Goal: Complete application form

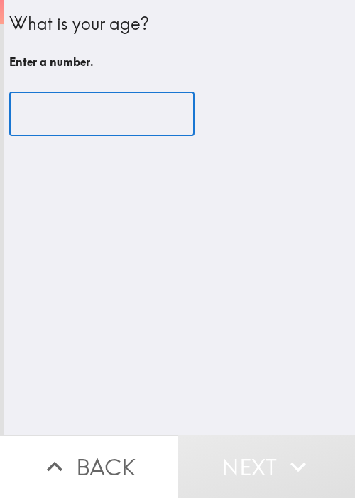
click at [122, 119] on input "number" at bounding box center [101, 114] width 185 height 44
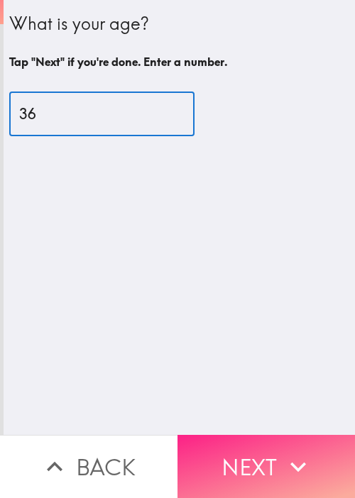
type input "36"
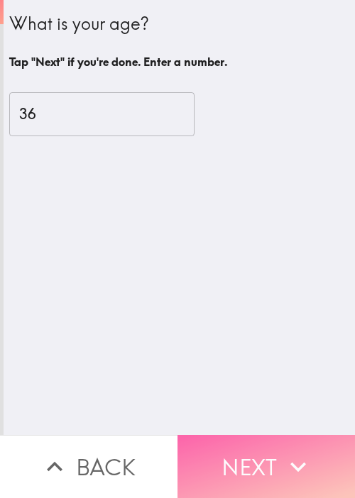
click at [259, 435] on button "Next" at bounding box center [267, 466] width 178 height 63
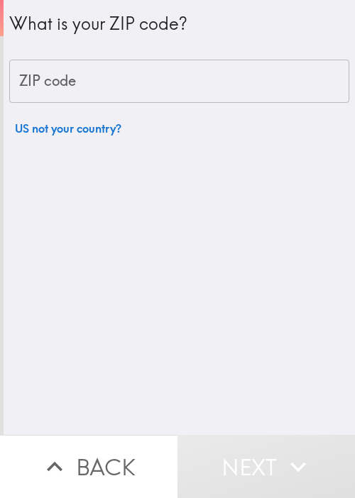
click at [250, 169] on div "What is your ZIP code? ZIP code ZIP code US not your country?" at bounding box center [179, 217] width 351 height 435
click at [158, 67] on input "ZIP code" at bounding box center [179, 82] width 340 height 44
click at [170, 80] on input "ZIP code" at bounding box center [179, 82] width 340 height 44
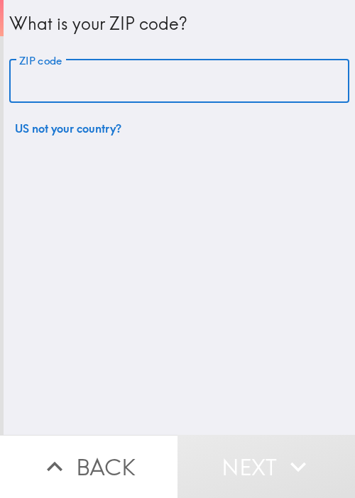
paste input "33621"
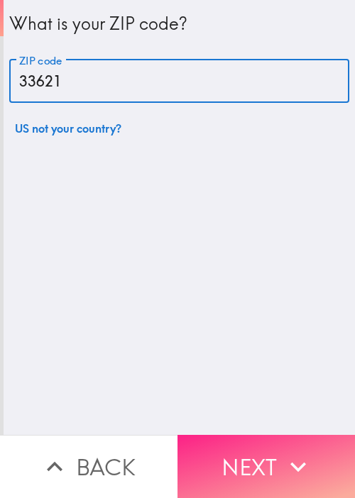
type input "33621"
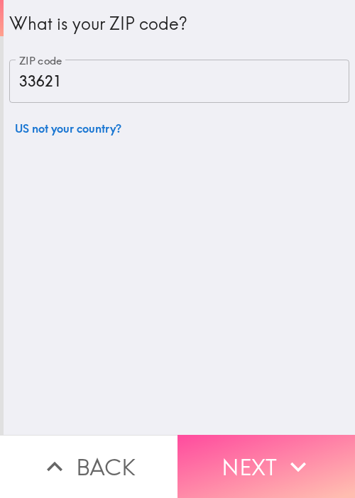
drag, startPoint x: 288, startPoint y: 452, endPoint x: 0, endPoint y: 268, distance: 341.7
click at [288, 452] on icon "button" at bounding box center [298, 467] width 31 height 31
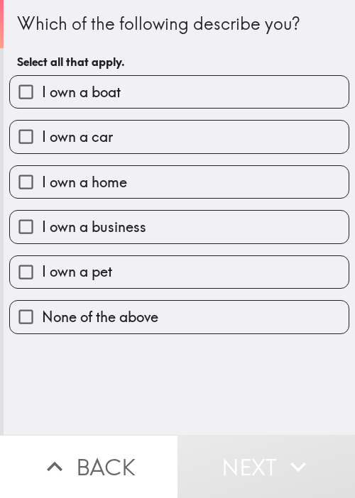
click at [200, 408] on div "Which of the following describe you? Select all that apply. I own a boat I own …" at bounding box center [179, 217] width 351 height 435
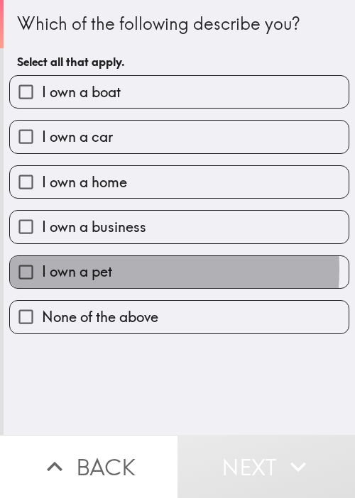
click at [100, 268] on span "I own a pet" at bounding box center [77, 272] width 70 height 20
click at [42, 268] on input "I own a pet" at bounding box center [26, 272] width 32 height 32
checkbox input "true"
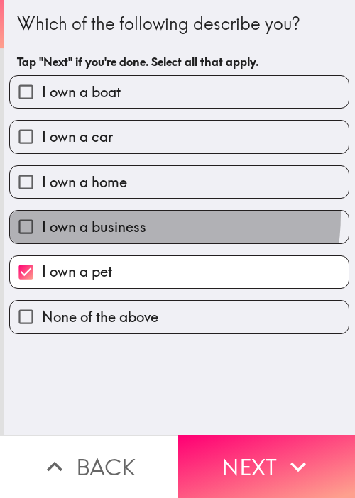
click at [116, 214] on label "I own a business" at bounding box center [179, 227] width 339 height 32
click at [42, 214] on input "I own a business" at bounding box center [26, 227] width 32 height 32
checkbox input "true"
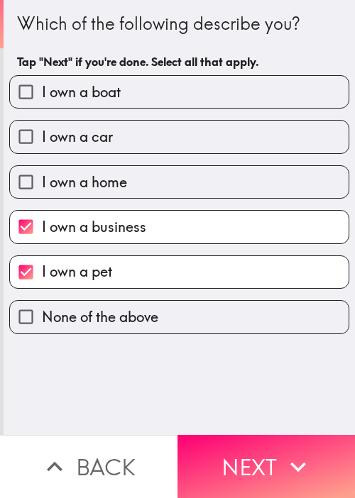
click at [129, 169] on label "I own a home" at bounding box center [179, 182] width 339 height 32
click at [42, 169] on input "I own a home" at bounding box center [26, 182] width 32 height 32
checkbox input "true"
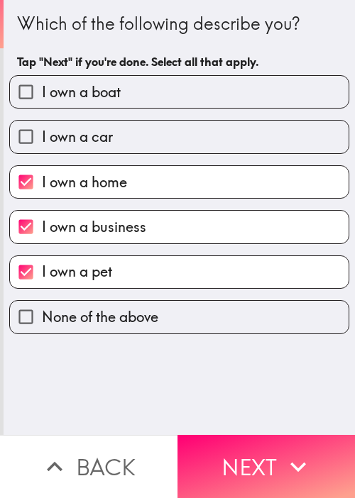
click at [136, 123] on label "I own a car" at bounding box center [179, 137] width 339 height 32
click at [42, 123] on input "I own a car" at bounding box center [26, 137] width 32 height 32
checkbox input "true"
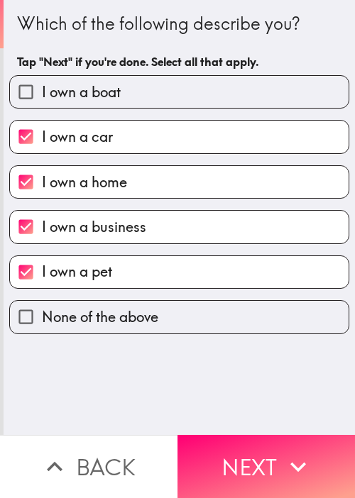
click at [151, 84] on label "I own a boat" at bounding box center [179, 92] width 339 height 32
click at [42, 84] on input "I own a boat" at bounding box center [26, 92] width 32 height 32
checkbox input "true"
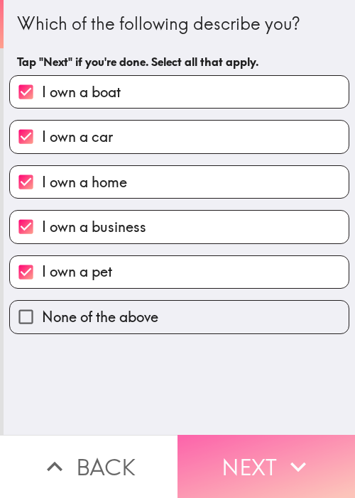
click at [268, 444] on button "Next" at bounding box center [267, 466] width 178 height 63
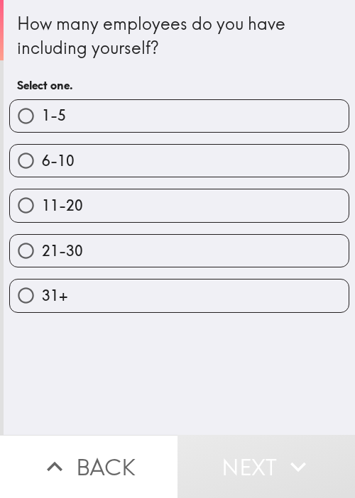
click at [107, 225] on div "21-30" at bounding box center [173, 245] width 351 height 45
click at [123, 211] on label "11-20" at bounding box center [179, 206] width 339 height 32
click at [42, 211] on input "11-20" at bounding box center [26, 206] width 32 height 32
radio input "true"
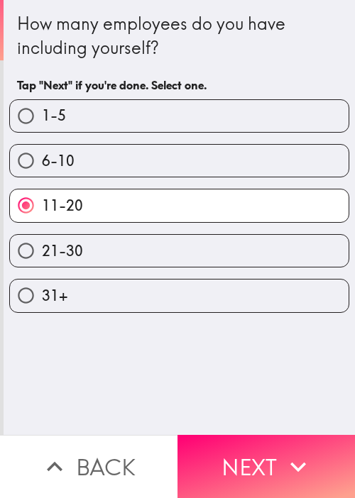
drag, startPoint x: 278, startPoint y: 464, endPoint x: 264, endPoint y: 422, distance: 44.9
click at [283, 464] on icon "button" at bounding box center [298, 467] width 31 height 31
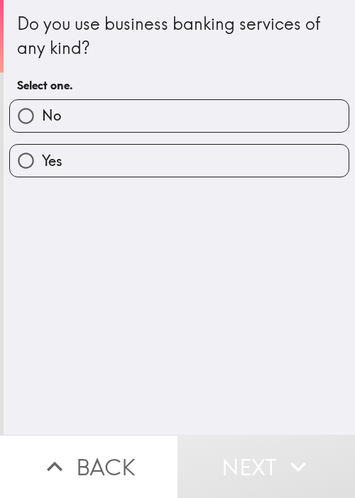
click at [114, 171] on label "Yes" at bounding box center [179, 161] width 339 height 32
click at [42, 171] on input "Yes" at bounding box center [26, 161] width 32 height 32
radio input "true"
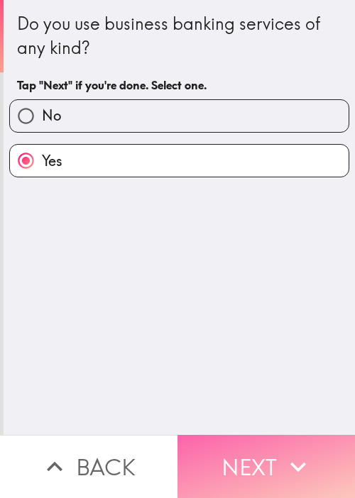
click at [244, 440] on button "Next" at bounding box center [267, 466] width 178 height 63
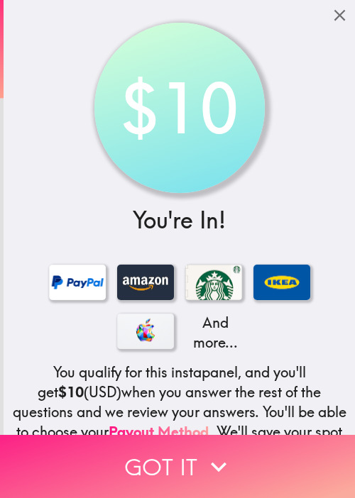
click at [278, 442] on button "Got it" at bounding box center [177, 466] width 355 height 63
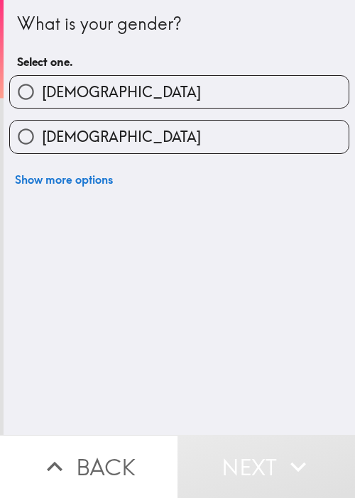
drag, startPoint x: 270, startPoint y: 124, endPoint x: 265, endPoint y: 131, distance: 8.1
click at [270, 124] on label "[DEMOGRAPHIC_DATA]" at bounding box center [179, 137] width 339 height 32
click at [42, 124] on input "[DEMOGRAPHIC_DATA]" at bounding box center [26, 137] width 32 height 32
radio input "true"
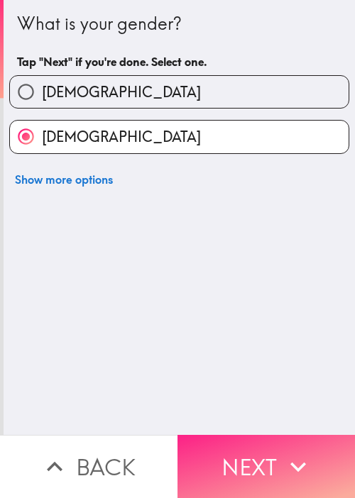
drag, startPoint x: 272, startPoint y: 459, endPoint x: 248, endPoint y: 444, distance: 28.4
click at [272, 459] on button "Next" at bounding box center [267, 466] width 178 height 63
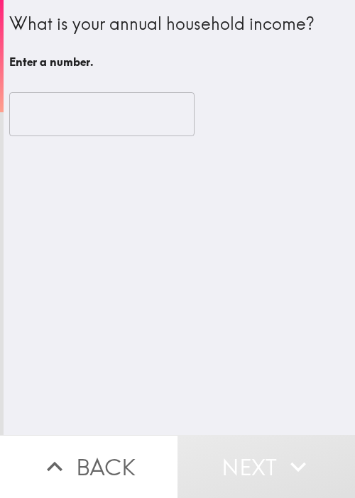
drag, startPoint x: 308, startPoint y: 285, endPoint x: 235, endPoint y: 178, distance: 129.2
click at [307, 278] on div "What is your annual household income? Enter a number. ​" at bounding box center [179, 217] width 351 height 435
click at [89, 130] on input "number" at bounding box center [101, 114] width 185 height 44
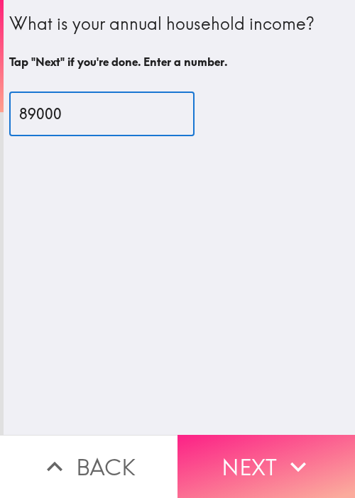
type input "89000"
click at [236, 445] on button "Next" at bounding box center [267, 466] width 178 height 63
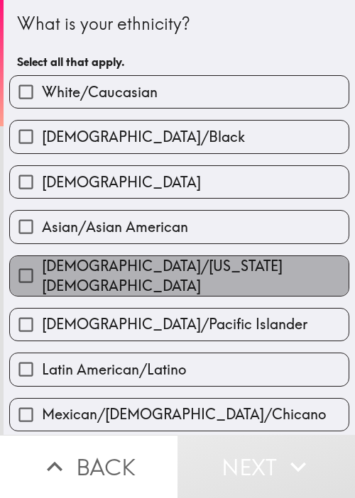
click at [315, 267] on label "[DEMOGRAPHIC_DATA]/[US_STATE][DEMOGRAPHIC_DATA]" at bounding box center [179, 276] width 339 height 40
click at [42, 267] on input "[DEMOGRAPHIC_DATA]/[US_STATE][DEMOGRAPHIC_DATA]" at bounding box center [26, 276] width 32 height 32
checkbox input "true"
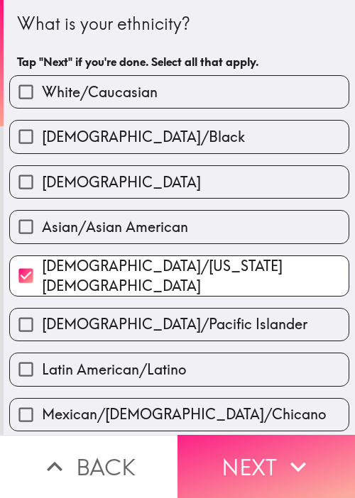
click at [265, 441] on button "Next" at bounding box center [267, 466] width 178 height 63
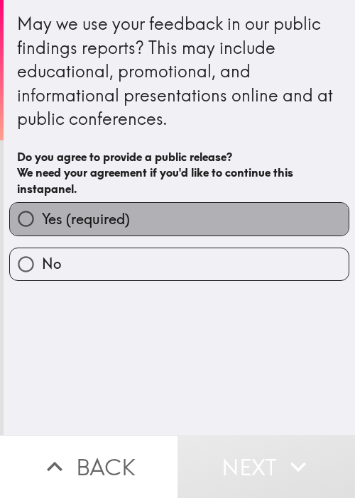
click at [248, 222] on label "Yes (required)" at bounding box center [179, 219] width 339 height 32
click at [42, 222] on input "Yes (required)" at bounding box center [26, 219] width 32 height 32
radio input "true"
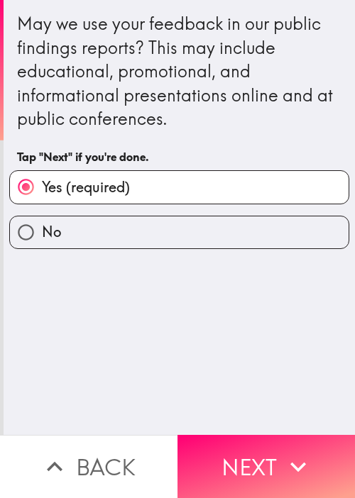
click at [273, 378] on div "May we use your feedback in our public findings reports? This may include educa…" at bounding box center [179, 217] width 351 height 435
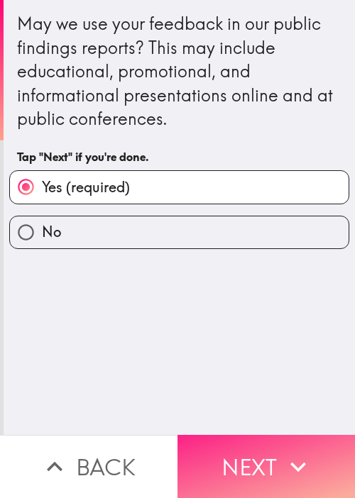
click at [290, 462] on icon "button" at bounding box center [298, 467] width 16 height 10
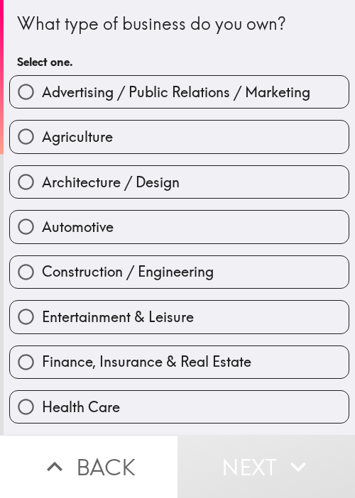
click at [267, 211] on label "Automotive" at bounding box center [179, 227] width 339 height 32
click at [42, 211] on input "Automotive" at bounding box center [26, 227] width 32 height 32
radio input "true"
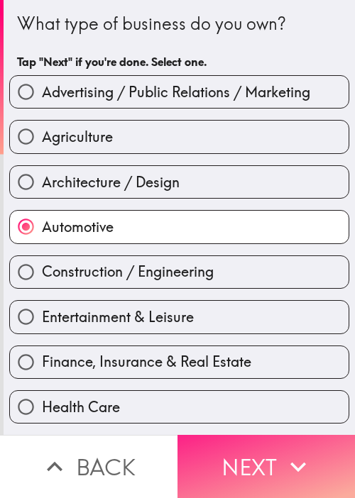
click at [271, 472] on button "Next" at bounding box center [267, 466] width 178 height 63
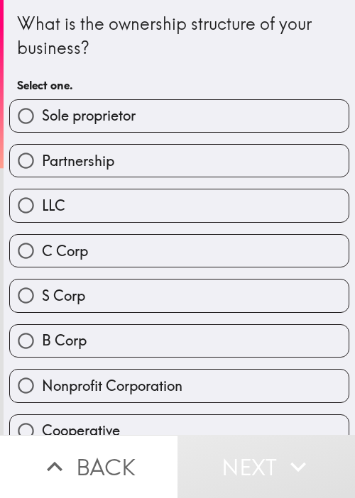
click at [195, 263] on label "C Corp" at bounding box center [179, 251] width 339 height 32
click at [42, 263] on input "C Corp" at bounding box center [26, 251] width 32 height 32
radio input "true"
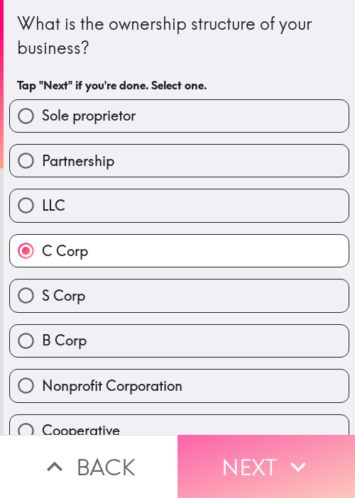
click at [216, 439] on button "Next" at bounding box center [267, 466] width 178 height 63
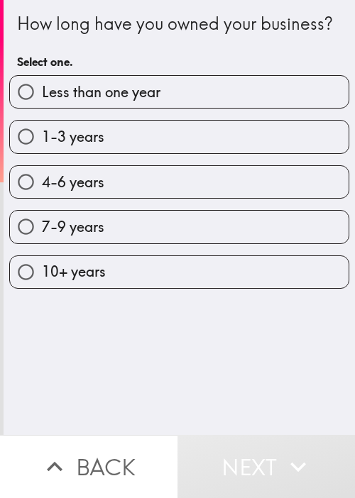
click at [256, 288] on label "10+ years" at bounding box center [179, 272] width 339 height 32
click at [42, 288] on input "10+ years" at bounding box center [26, 272] width 32 height 32
radio input "true"
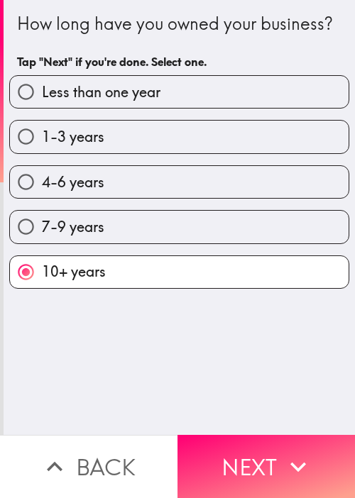
click at [149, 197] on label "4-6 years" at bounding box center [179, 182] width 339 height 32
click at [42, 197] on input "4-6 years" at bounding box center [26, 182] width 32 height 32
radio input "true"
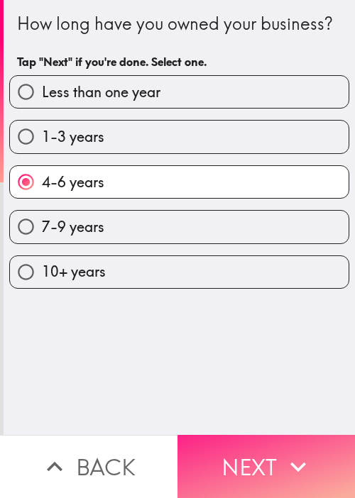
click at [258, 454] on button "Next" at bounding box center [267, 466] width 178 height 63
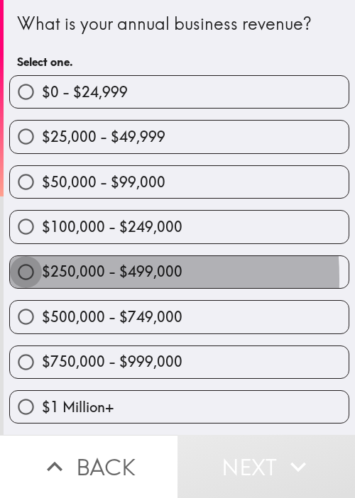
drag, startPoint x: 11, startPoint y: 278, endPoint x: 0, endPoint y: 282, distance: 11.9
click at [11, 279] on input "$250,000 - $499,000" at bounding box center [26, 272] width 32 height 32
radio input "true"
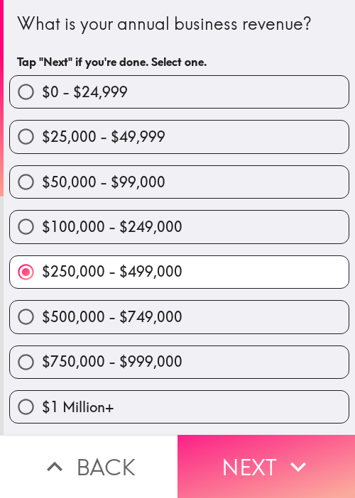
drag, startPoint x: 278, startPoint y: 465, endPoint x: 263, endPoint y: 458, distance: 15.9
click at [283, 465] on icon "button" at bounding box center [298, 467] width 31 height 31
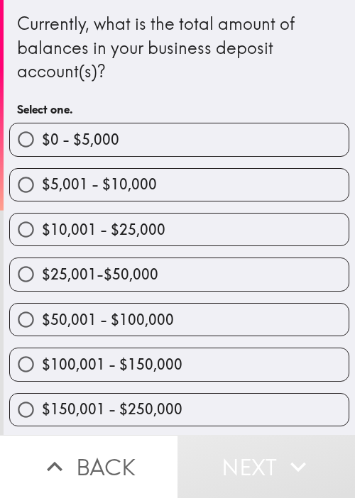
click at [156, 234] on span "$10,001 - $25,000" at bounding box center [104, 230] width 124 height 20
click at [42, 234] on input "$10,001 - $25,000" at bounding box center [26, 230] width 32 height 32
radio input "true"
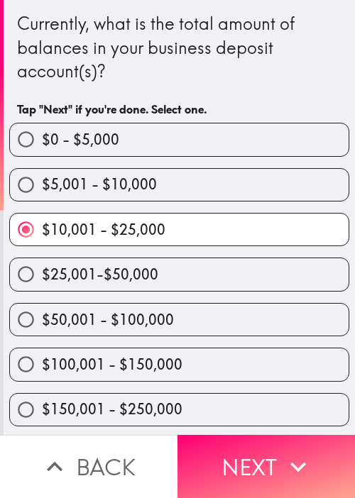
click at [157, 312] on span "$50,001 - $100,000" at bounding box center [108, 320] width 132 height 20
click at [42, 312] on input "$50,001 - $100,000" at bounding box center [26, 320] width 32 height 32
radio input "true"
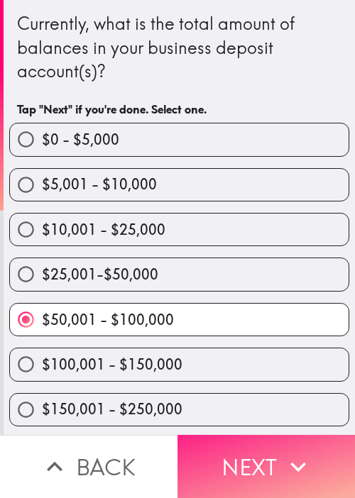
click at [242, 438] on button "Next" at bounding box center [267, 466] width 178 height 63
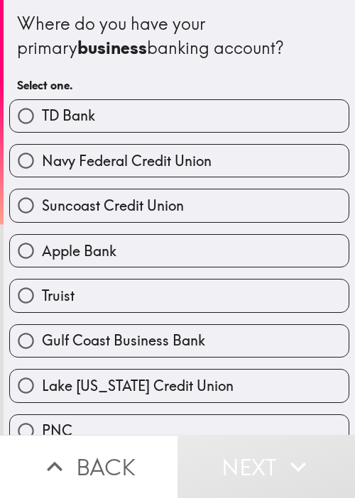
click at [202, 223] on div "Apple Bank" at bounding box center [173, 245] width 351 height 45
click at [179, 196] on span "Suncoast Credit Union" at bounding box center [113, 206] width 142 height 20
click at [42, 195] on input "Suncoast Credit Union" at bounding box center [26, 206] width 32 height 32
radio input "true"
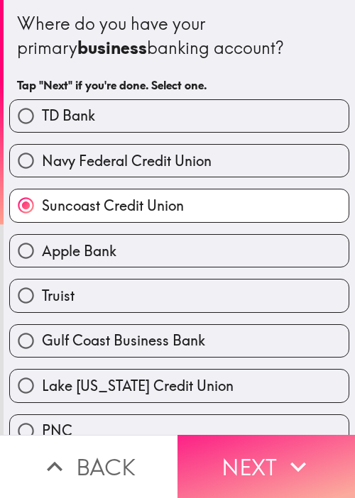
click at [246, 452] on button "Next" at bounding box center [267, 466] width 178 height 63
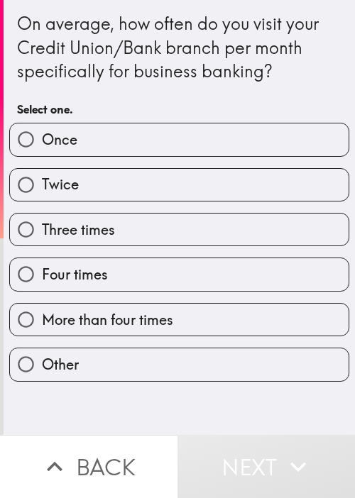
click at [170, 236] on label "Three times" at bounding box center [179, 230] width 339 height 32
click at [42, 236] on input "Three times" at bounding box center [26, 230] width 32 height 32
radio input "true"
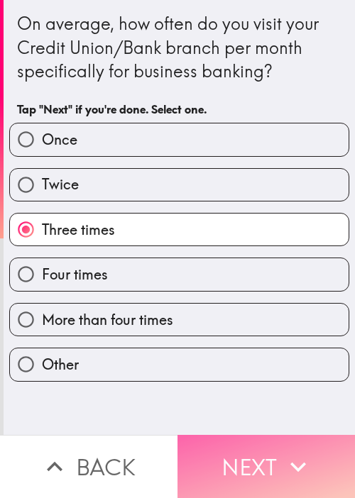
click at [258, 452] on button "Next" at bounding box center [267, 466] width 178 height 63
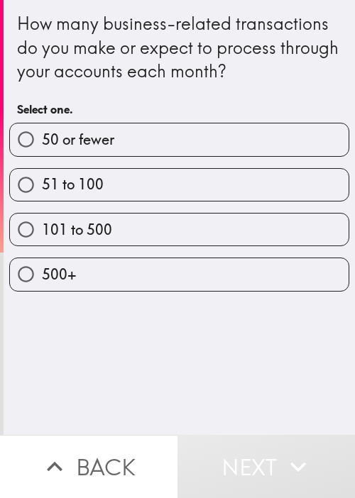
drag, startPoint x: 202, startPoint y: 353, endPoint x: 163, endPoint y: 239, distance: 119.9
click at [202, 351] on div "How many business-related transactions do you make or expect to process through…" at bounding box center [179, 217] width 351 height 435
click at [148, 203] on div "101 to 500" at bounding box center [173, 224] width 351 height 45
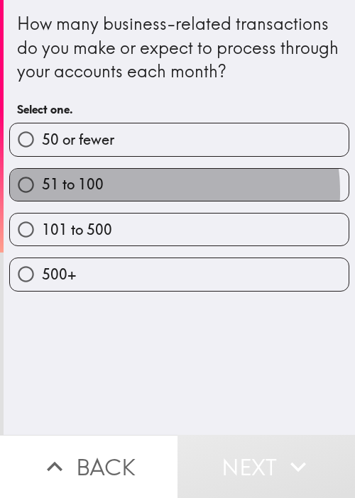
click at [141, 192] on label "51 to 100" at bounding box center [179, 185] width 339 height 32
click at [42, 192] on input "51 to 100" at bounding box center [26, 185] width 32 height 32
radio input "true"
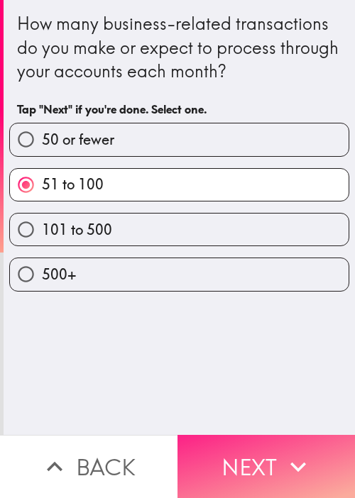
click at [241, 444] on button "Next" at bounding box center [267, 466] width 178 height 63
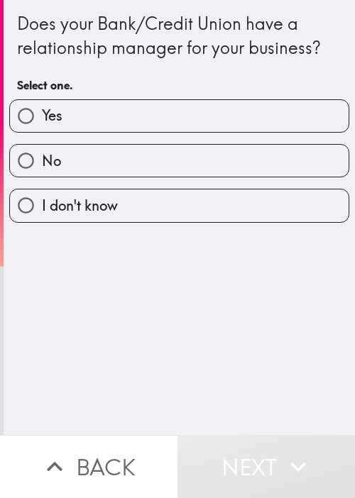
click at [182, 263] on div "Does your Bank/Credit Union have a relationship manager for your business? Sele…" at bounding box center [179, 217] width 351 height 435
click at [107, 122] on label "Yes" at bounding box center [179, 116] width 339 height 32
click at [42, 122] on input "Yes" at bounding box center [26, 116] width 32 height 32
radio input "true"
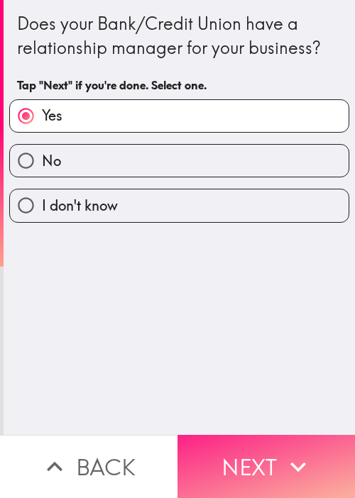
click at [243, 435] on button "Next" at bounding box center [267, 466] width 178 height 63
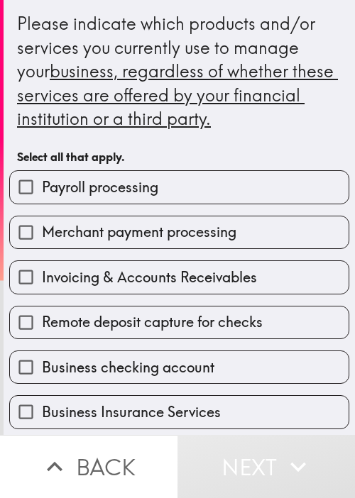
click at [130, 381] on label "Business checking account" at bounding box center [179, 367] width 339 height 32
click at [42, 381] on input "Business checking account" at bounding box center [26, 367] width 32 height 32
checkbox input "true"
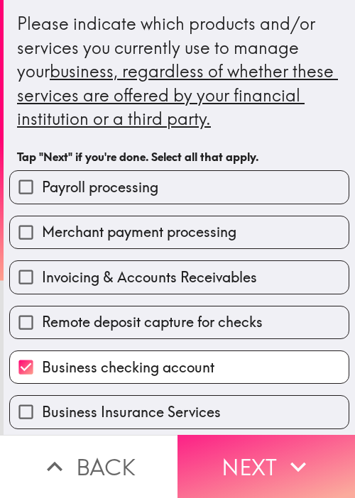
click at [283, 452] on icon "button" at bounding box center [298, 467] width 31 height 31
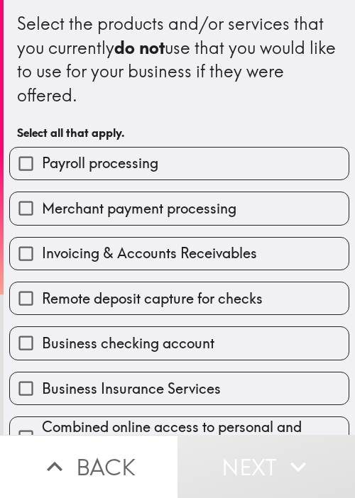
click at [190, 226] on div "Invoicing & Accounts Receivables" at bounding box center [173, 248] width 351 height 45
click at [215, 258] on span "Invoicing & Accounts Receivables" at bounding box center [149, 254] width 215 height 20
click at [42, 258] on input "Invoicing & Accounts Receivables" at bounding box center [26, 254] width 32 height 32
checkbox input "true"
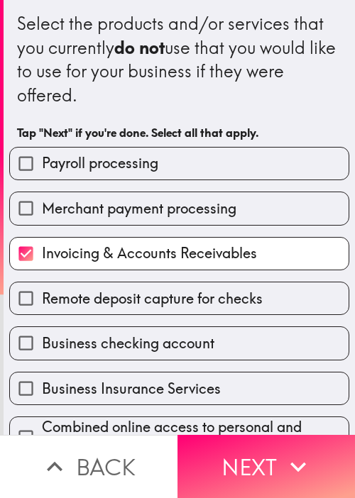
click at [193, 187] on div "Merchant payment processing" at bounding box center [173, 202] width 351 height 45
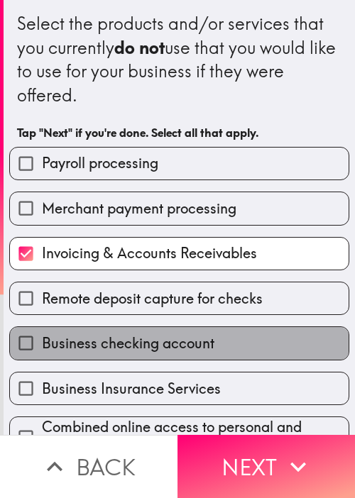
click at [182, 332] on label "Business checking account" at bounding box center [179, 343] width 339 height 32
click at [42, 332] on input "Business checking account" at bounding box center [26, 343] width 32 height 32
checkbox input "true"
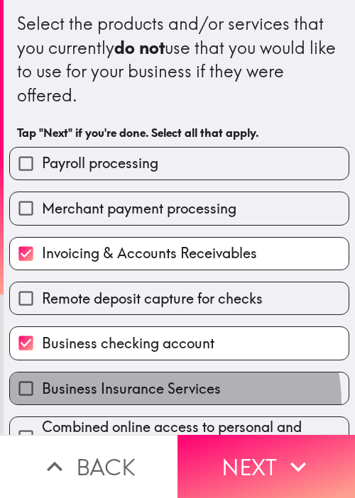
click at [163, 402] on label "Business Insurance Services" at bounding box center [179, 389] width 339 height 32
click at [42, 402] on input "Business Insurance Services" at bounding box center [26, 389] width 32 height 32
checkbox input "true"
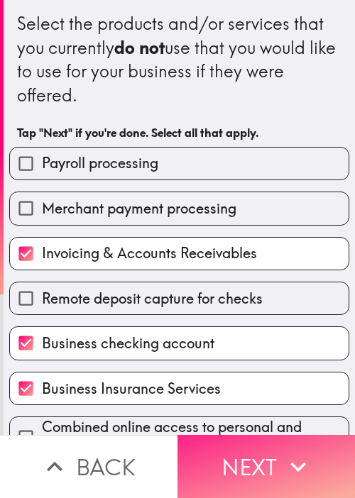
click at [241, 452] on button "Next" at bounding box center [267, 466] width 178 height 63
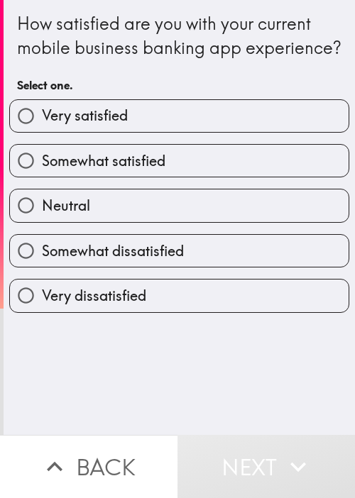
click at [200, 347] on div "How satisfied are you with your current mobile business banking app experience?…" at bounding box center [179, 217] width 351 height 435
click at [139, 217] on label "Neutral" at bounding box center [179, 206] width 339 height 32
click at [42, 217] on input "Neutral" at bounding box center [26, 206] width 32 height 32
radio input "true"
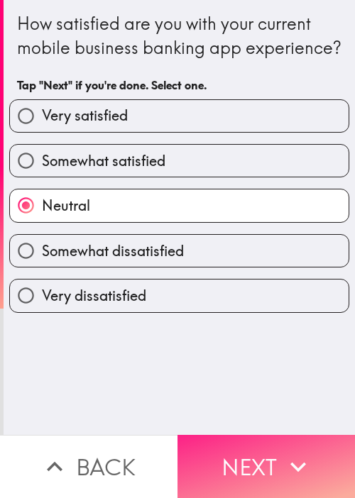
drag, startPoint x: 256, startPoint y: 443, endPoint x: 218, endPoint y: 424, distance: 42.2
click at [254, 443] on button "Next" at bounding box center [267, 466] width 178 height 63
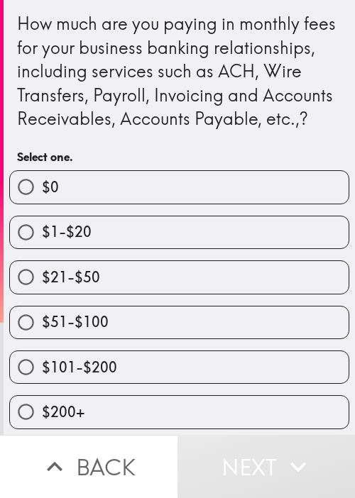
click at [133, 320] on div "$51-$100" at bounding box center [173, 317] width 351 height 45
click at [168, 366] on div "$101-$200" at bounding box center [173, 361] width 351 height 45
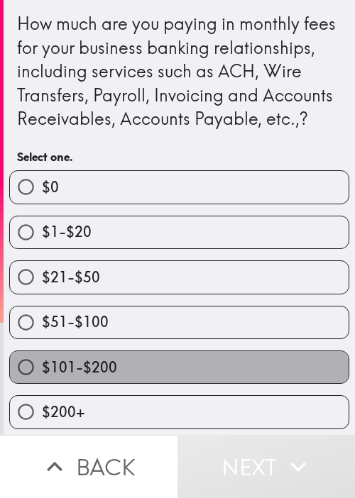
click at [182, 381] on label "$101-$200" at bounding box center [179, 367] width 339 height 32
click at [42, 381] on input "$101-$200" at bounding box center [26, 367] width 32 height 32
radio input "true"
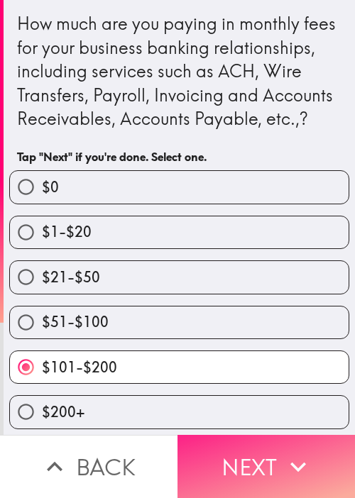
click at [242, 444] on button "Next" at bounding box center [267, 466] width 178 height 63
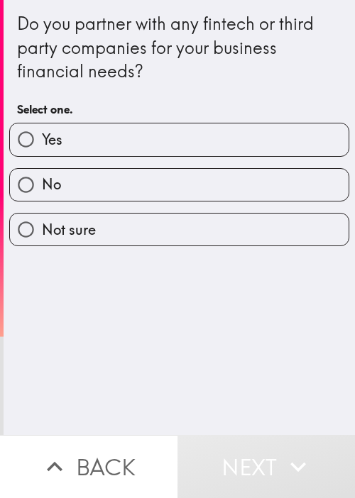
click at [169, 152] on label "Yes" at bounding box center [179, 140] width 339 height 32
click at [42, 152] on input "Yes" at bounding box center [26, 140] width 32 height 32
radio input "true"
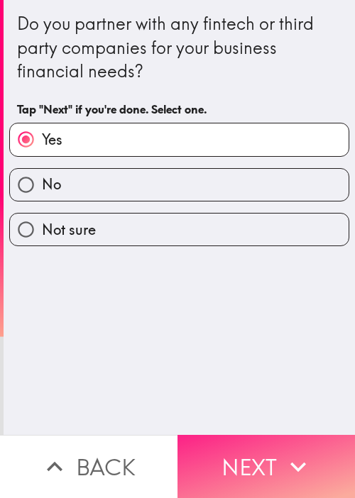
click at [293, 452] on icon "button" at bounding box center [298, 467] width 31 height 31
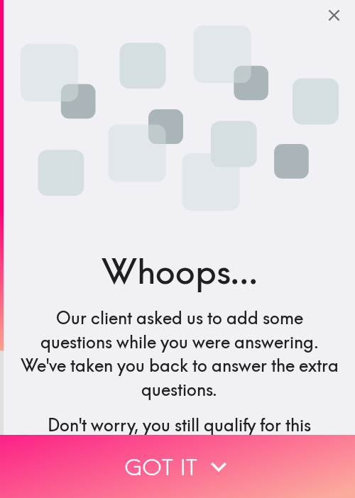
click at [236, 440] on button "Got it" at bounding box center [177, 466] width 355 height 63
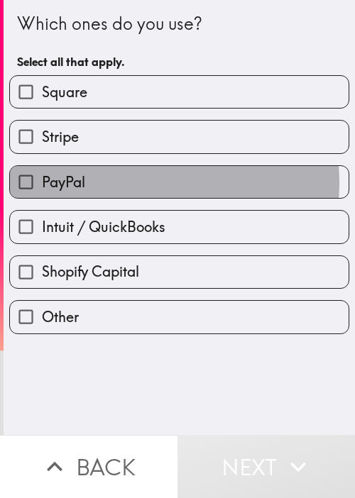
click at [120, 182] on label "PayPal" at bounding box center [179, 182] width 339 height 32
click at [42, 182] on input "PayPal" at bounding box center [26, 182] width 32 height 32
checkbox input "true"
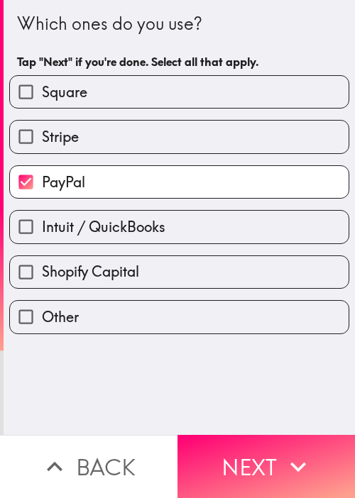
click at [170, 97] on label "Square" at bounding box center [179, 92] width 339 height 32
click at [42, 97] on input "Square" at bounding box center [26, 92] width 32 height 32
checkbox input "true"
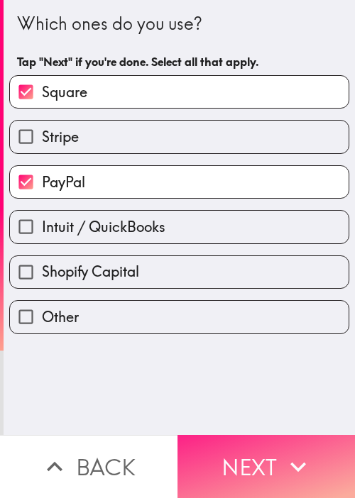
click at [290, 462] on icon "button" at bounding box center [298, 467] width 16 height 10
click at [256, 452] on button "Next" at bounding box center [267, 466] width 178 height 63
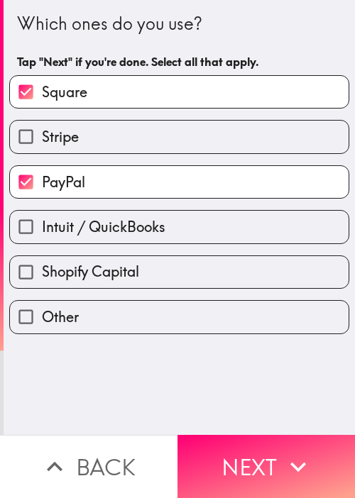
click at [241, 380] on div "Which ones do you use? Tap "Next" if you're done. Select all that apply. Square…" at bounding box center [179, 217] width 351 height 435
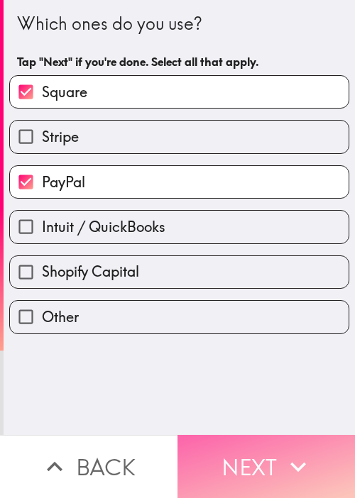
click at [268, 438] on button "Next" at bounding box center [267, 466] width 178 height 63
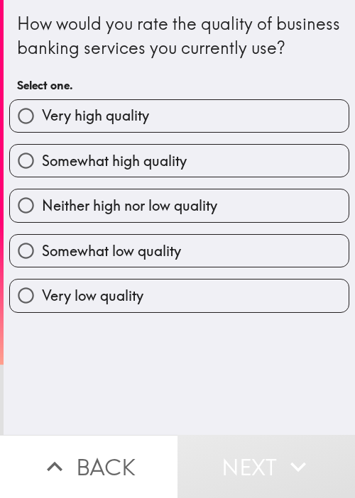
click at [94, 214] on label "Neither high nor low quality" at bounding box center [179, 206] width 339 height 32
click at [42, 214] on input "Neither high nor low quality" at bounding box center [26, 206] width 32 height 32
radio input "true"
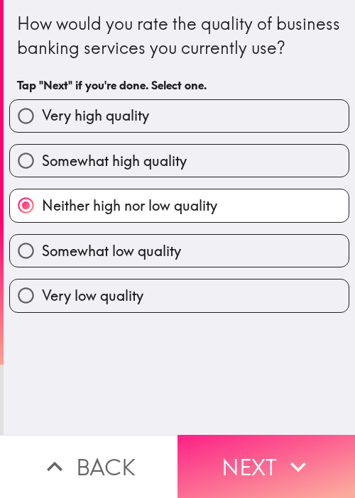
click at [258, 435] on button "Next" at bounding box center [267, 466] width 178 height 63
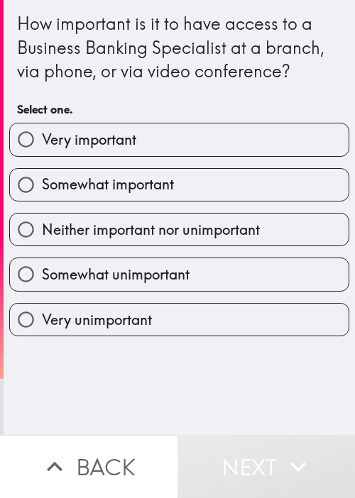
click at [136, 165] on div "Somewhat important" at bounding box center [173, 179] width 351 height 45
click at [169, 202] on div "Neither important nor unimportant" at bounding box center [173, 224] width 351 height 45
click at [180, 196] on label "Somewhat important" at bounding box center [179, 185] width 339 height 32
click at [42, 196] on input "Somewhat important" at bounding box center [26, 185] width 32 height 32
radio input "true"
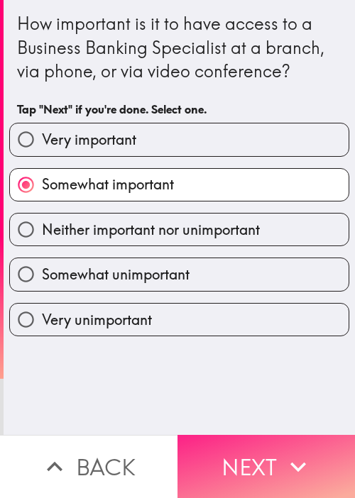
click at [262, 441] on button "Next" at bounding box center [267, 466] width 178 height 63
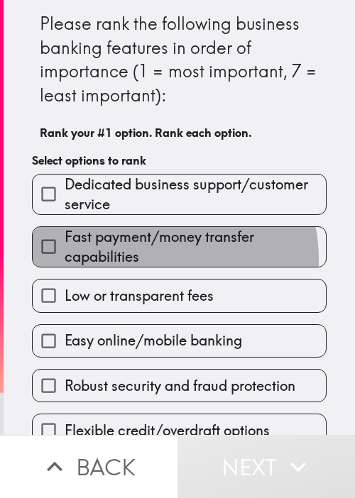
click at [143, 259] on span "Fast payment/money transfer capabilities" at bounding box center [195, 247] width 261 height 40
click at [65, 259] on input "Fast payment/money transfer capabilities" at bounding box center [49, 247] width 32 height 32
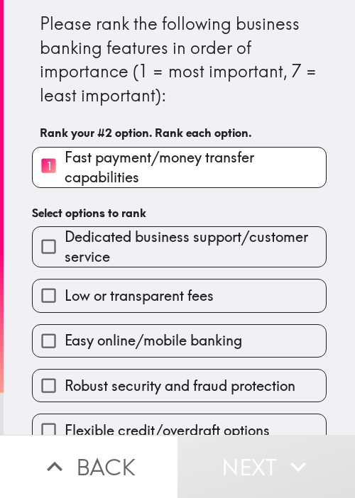
click at [120, 302] on span "Low or transparent fees" at bounding box center [139, 296] width 149 height 20
click at [65, 302] on input "Low or transparent fees" at bounding box center [49, 296] width 32 height 32
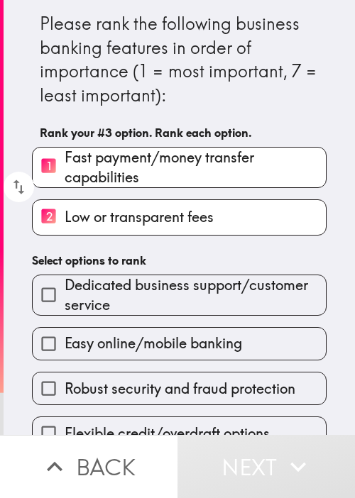
click at [153, 370] on div "Robust security and fraud protection" at bounding box center [174, 383] width 306 height 45
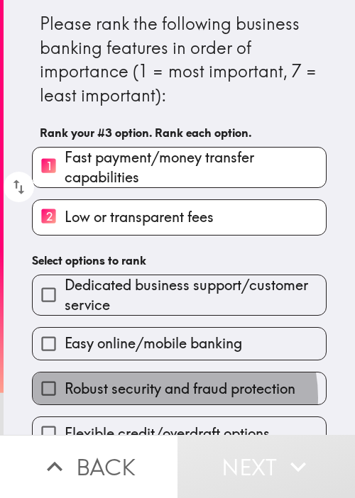
click at [165, 396] on span "Robust security and fraud protection" at bounding box center [180, 389] width 231 height 20
click at [65, 396] on input "Robust security and fraud protection" at bounding box center [49, 389] width 32 height 32
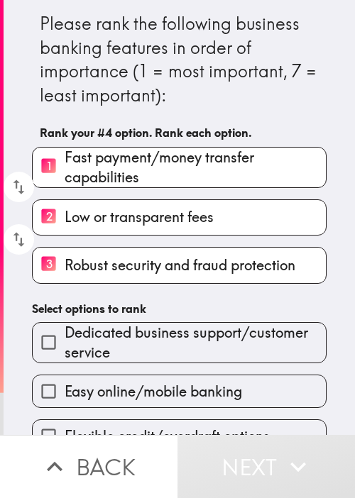
click at [169, 342] on span "Dedicated business support/customer service" at bounding box center [195, 343] width 261 height 40
click at [65, 342] on input "Dedicated business support/customer service" at bounding box center [49, 343] width 32 height 32
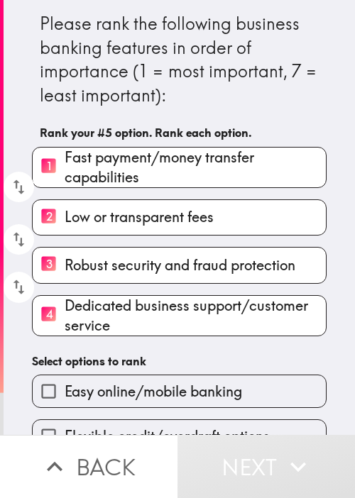
click at [187, 398] on span "Easy online/mobile banking" at bounding box center [154, 392] width 178 height 20
click at [65, 398] on input "Easy online/mobile banking" at bounding box center [49, 392] width 32 height 32
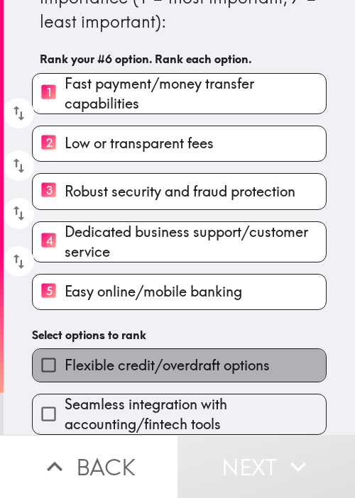
click at [190, 370] on label "Flexible credit/overdraft options" at bounding box center [179, 365] width 293 height 32
click at [65, 370] on input "Flexible credit/overdraft options" at bounding box center [49, 365] width 32 height 32
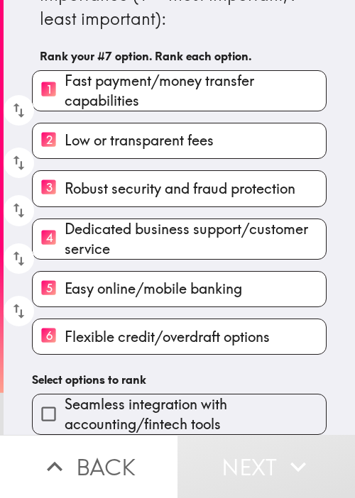
click at [190, 403] on span "Seamless integration with accounting/fintech tools" at bounding box center [195, 415] width 261 height 40
click at [65, 403] on input "Seamless integration with accounting/fintech tools" at bounding box center [49, 414] width 32 height 32
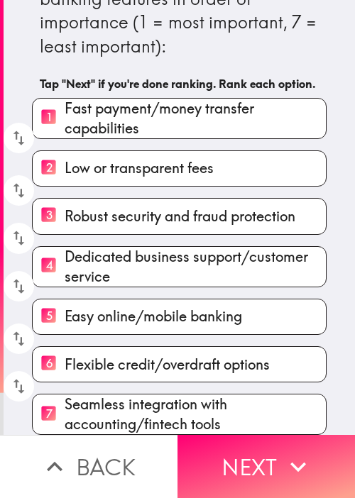
scroll to position [74, 0]
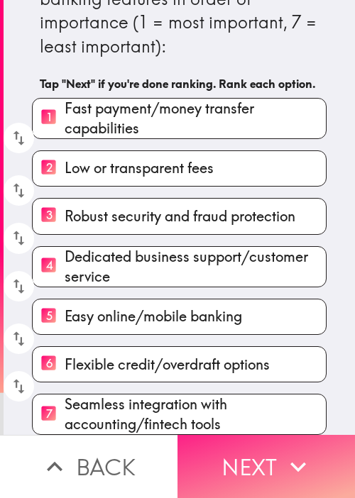
click at [246, 455] on button "Next" at bounding box center [267, 466] width 178 height 63
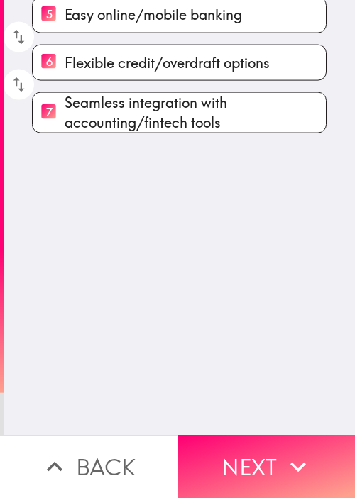
scroll to position [0, 0]
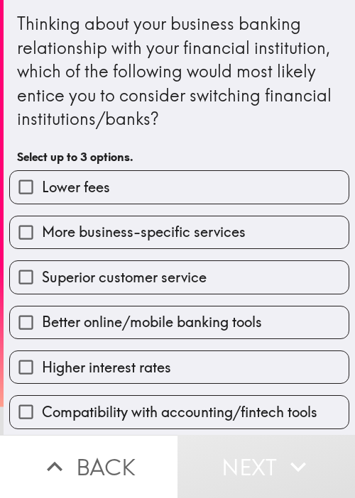
click at [141, 331] on span "Better online/mobile banking tools" at bounding box center [152, 322] width 220 height 20
click at [42, 331] on input "Better online/mobile banking tools" at bounding box center [26, 323] width 32 height 32
checkbox input "true"
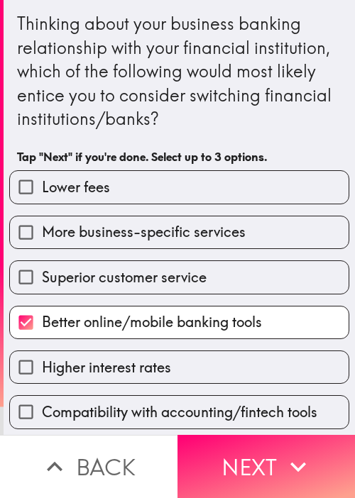
click at [151, 242] on label "More business-specific services" at bounding box center [179, 233] width 339 height 32
click at [42, 242] on input "More business-specific services" at bounding box center [26, 233] width 32 height 32
checkbox input "true"
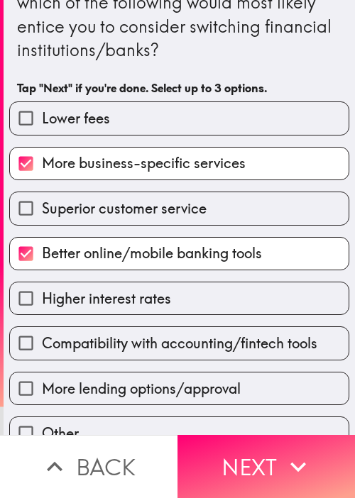
scroll to position [71, 0]
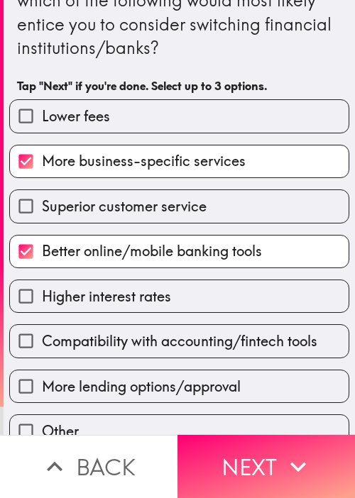
click at [197, 370] on div "More lending options/approval" at bounding box center [179, 386] width 340 height 33
click at [229, 338] on span "Compatibility with accounting/fintech tools" at bounding box center [179, 342] width 275 height 20
click at [42, 338] on input "Compatibility with accounting/fintech tools" at bounding box center [26, 341] width 32 height 32
checkbox input "true"
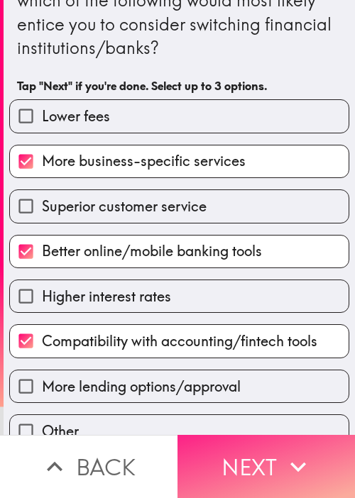
click at [260, 440] on button "Next" at bounding box center [267, 466] width 178 height 63
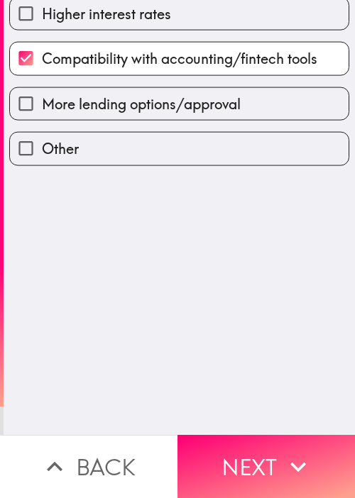
scroll to position [0, 0]
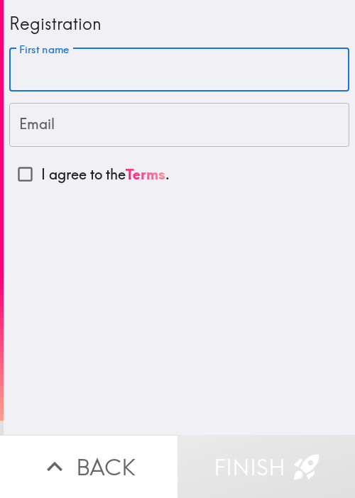
click at [99, 89] on input "First name" at bounding box center [179, 70] width 340 height 44
paste input "[PERSON_NAME]"
type input "[PERSON_NAME]"
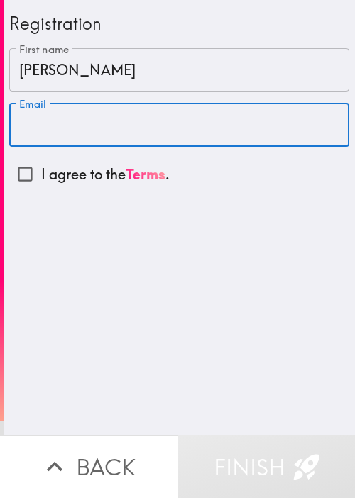
click at [116, 132] on input "Email" at bounding box center [179, 125] width 340 height 44
paste input "[EMAIL_ADDRESS][DOMAIN_NAME]"
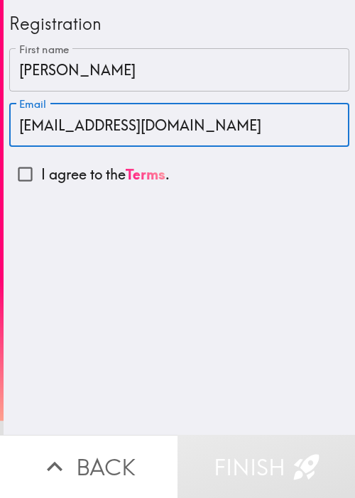
type input "[EMAIL_ADDRESS][DOMAIN_NAME]"
click at [12, 173] on input "I agree to the Terms ." at bounding box center [25, 174] width 32 height 32
checkbox input "true"
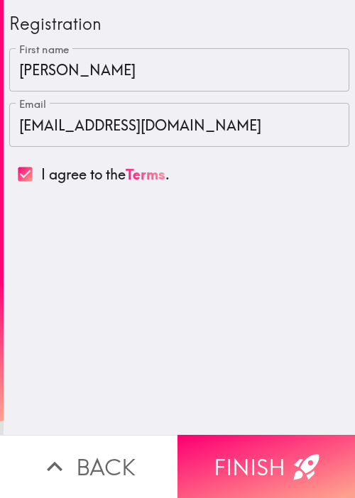
drag, startPoint x: 256, startPoint y: 458, endPoint x: 247, endPoint y: 448, distance: 13.1
click at [256, 459] on button "Finish" at bounding box center [267, 466] width 178 height 63
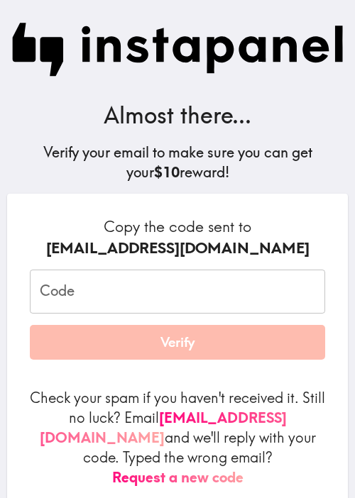
click at [141, 288] on input "Code" at bounding box center [177, 292] width 295 height 44
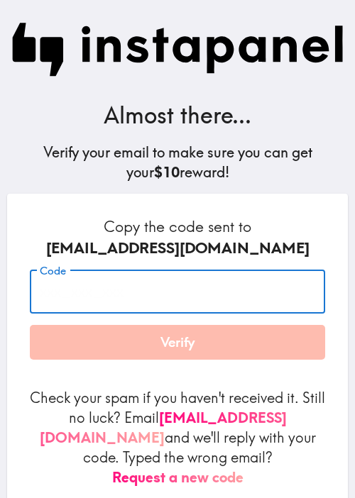
paste input "qhh_HKR_DQ6"
type input "qhh_HKR_DQ6"
click at [142, 341] on button "Verify" at bounding box center [177, 343] width 295 height 36
